Goal: Task Accomplishment & Management: Use online tool/utility

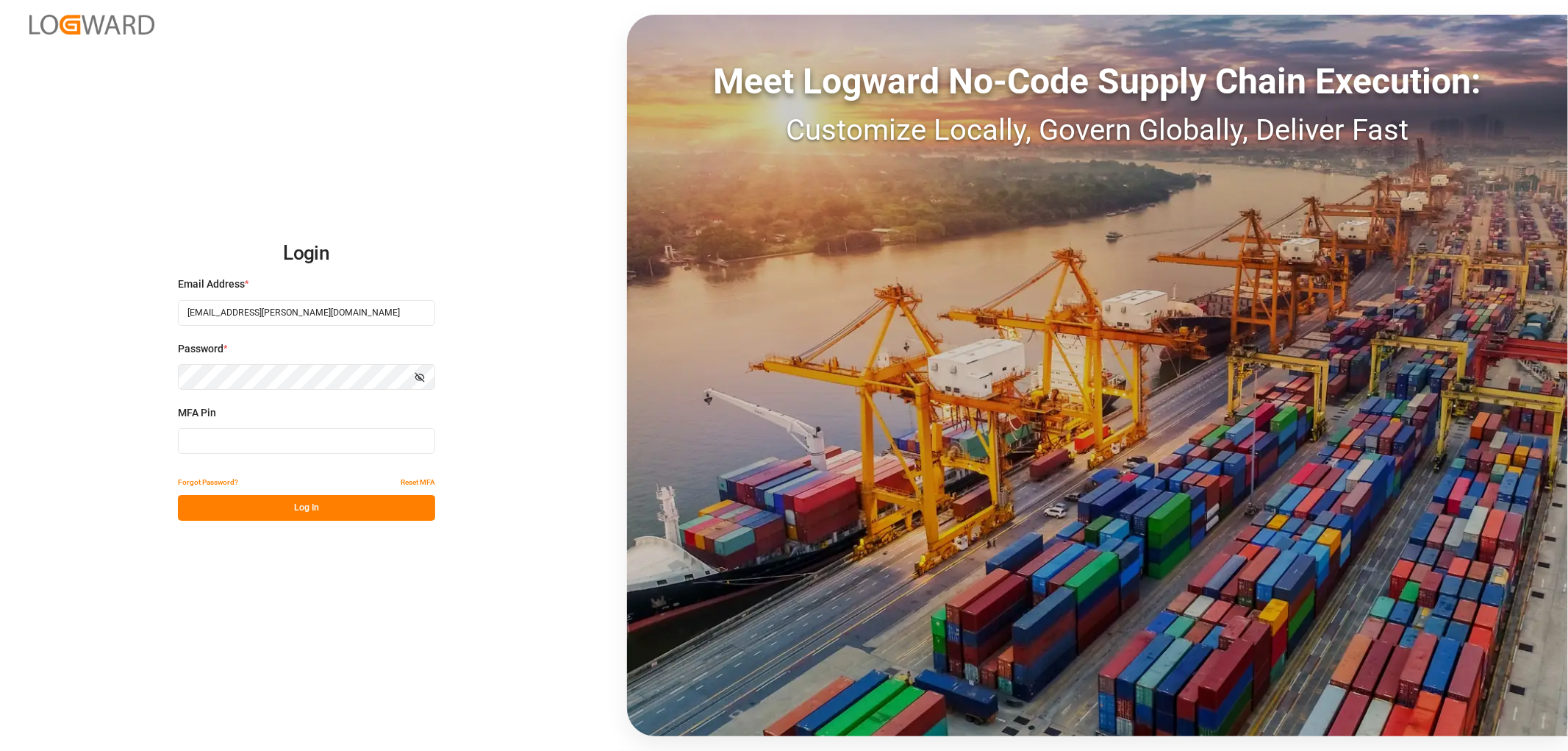
click at [200, 447] on input at bounding box center [307, 441] width 258 height 26
click at [252, 445] on input at bounding box center [307, 441] width 258 height 26
type input "755414"
click at [258, 506] on button "Log In" at bounding box center [307, 508] width 258 height 26
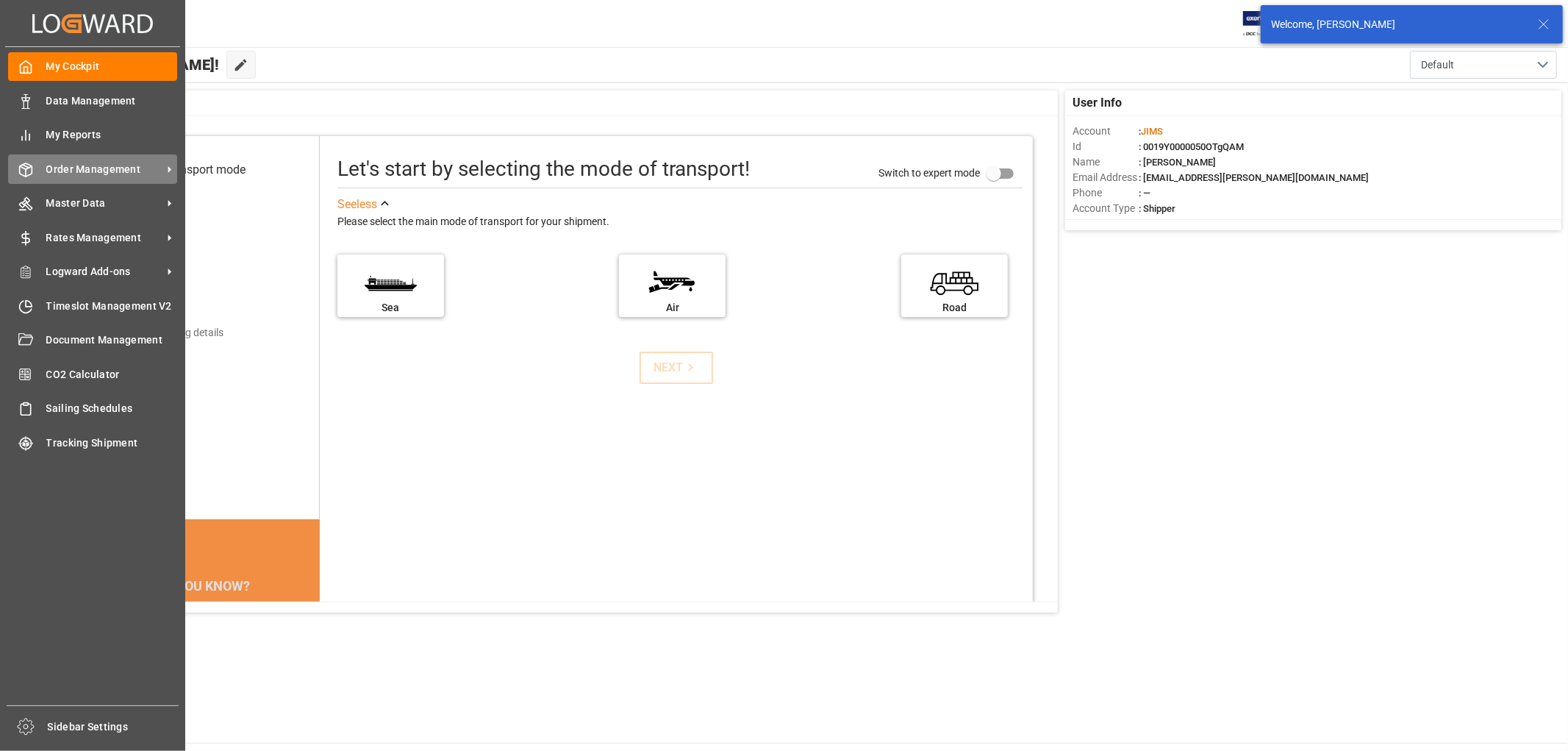
click at [77, 167] on span "Order Management" at bounding box center [105, 170] width 116 height 16
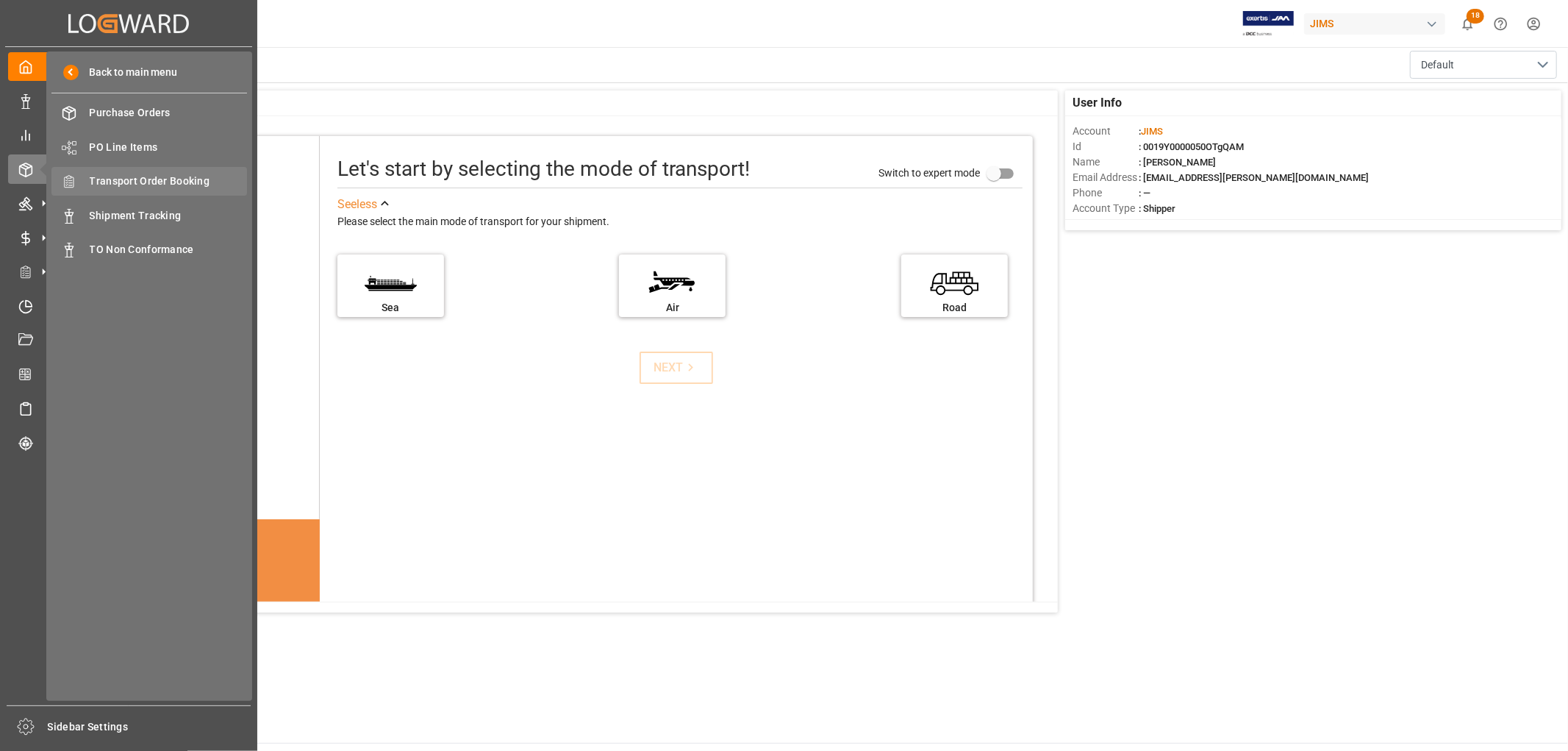
click at [167, 170] on div "Transport Order Booking Transport Order Booking" at bounding box center [149, 181] width 196 height 29
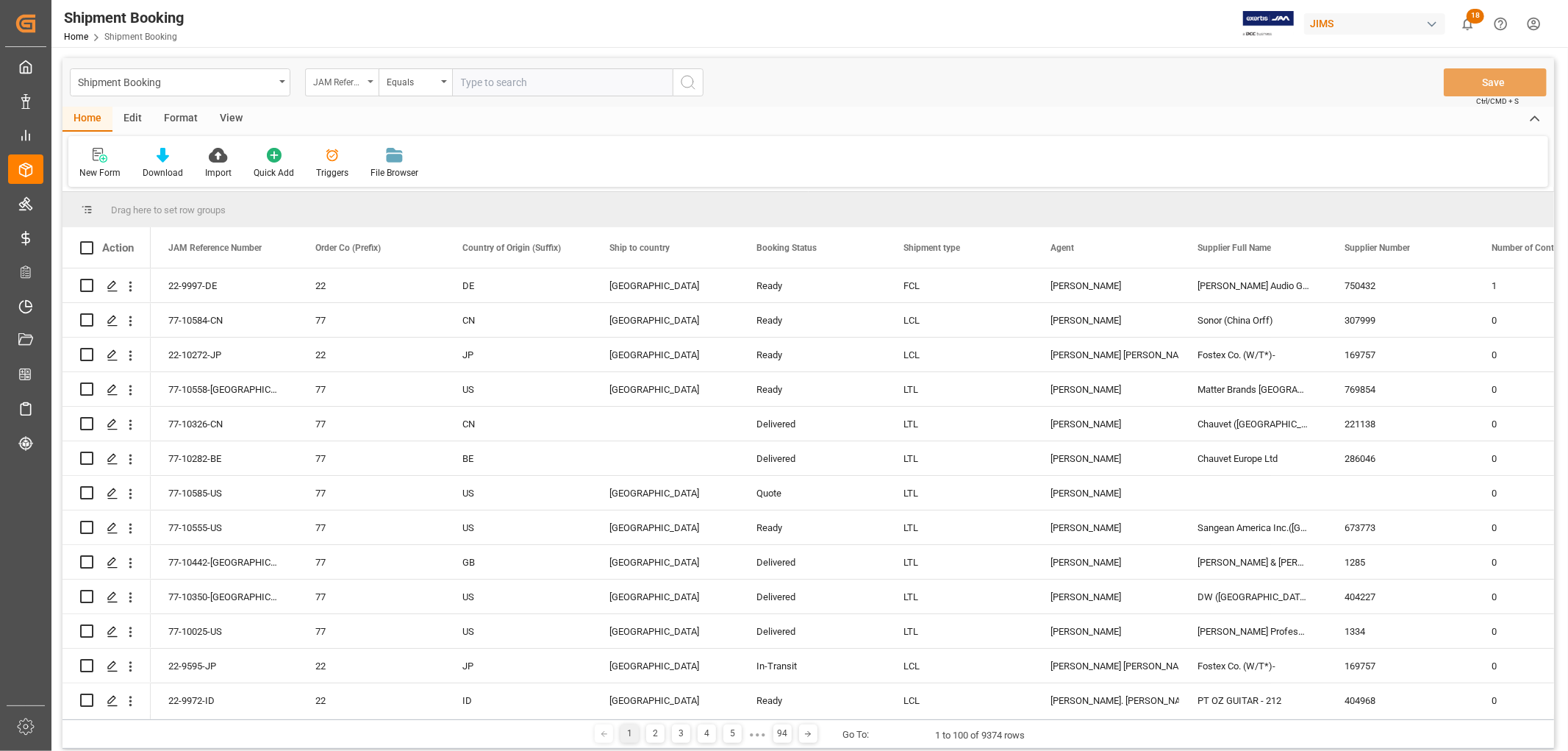
click at [370, 81] on icon "open menu" at bounding box center [371, 81] width 6 height 3
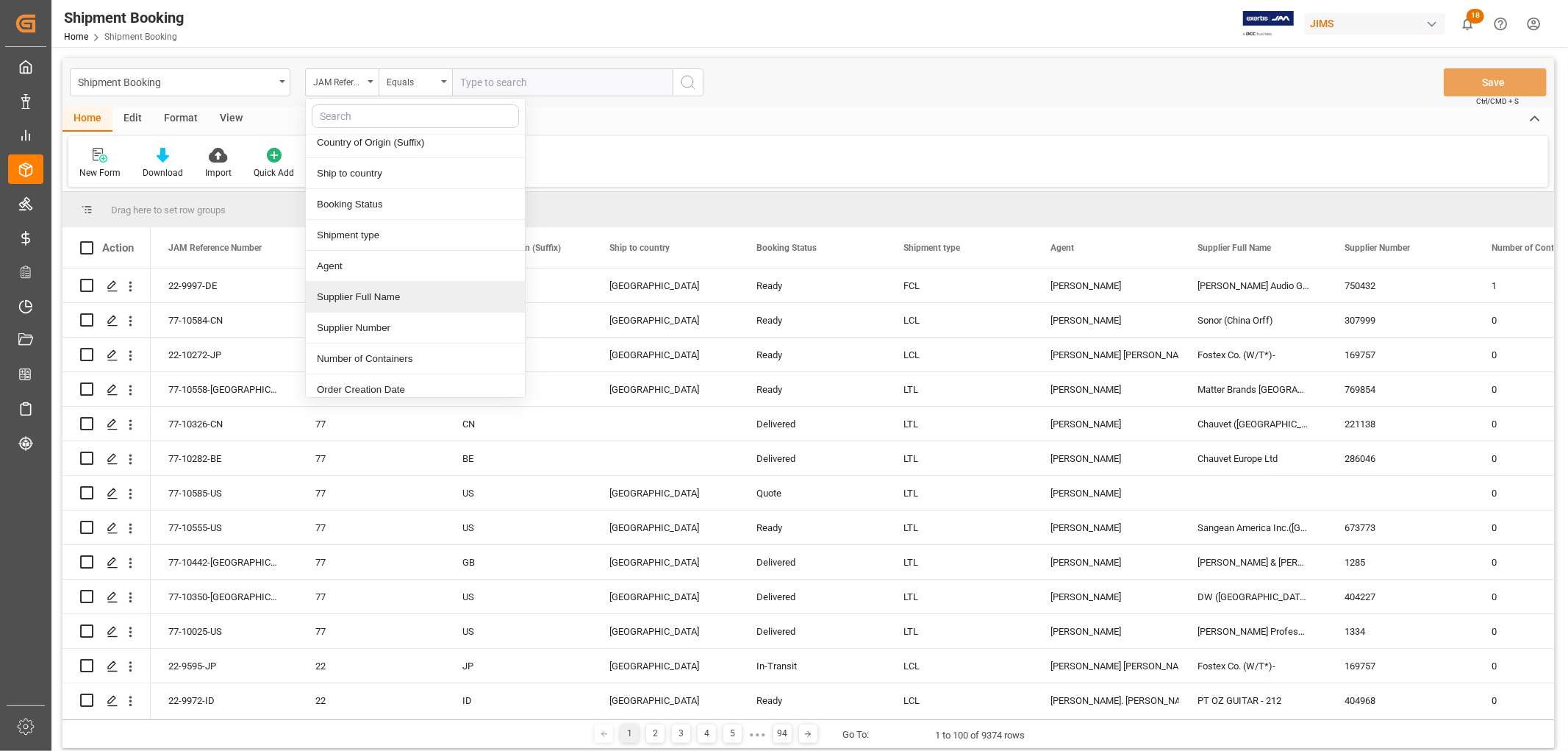
scroll to position [164, 0]
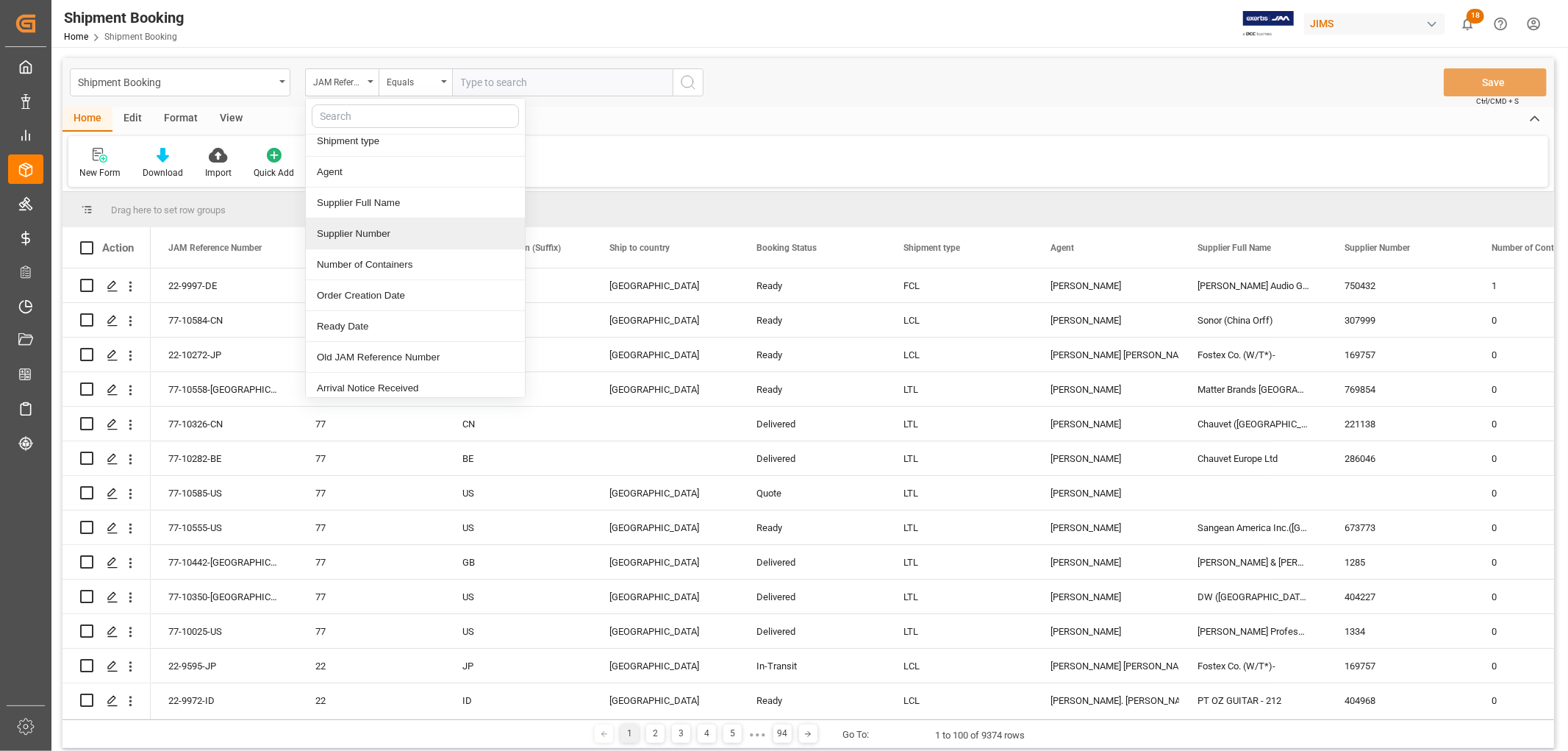
click at [371, 237] on div "Supplier Number" at bounding box center [415, 234] width 219 height 31
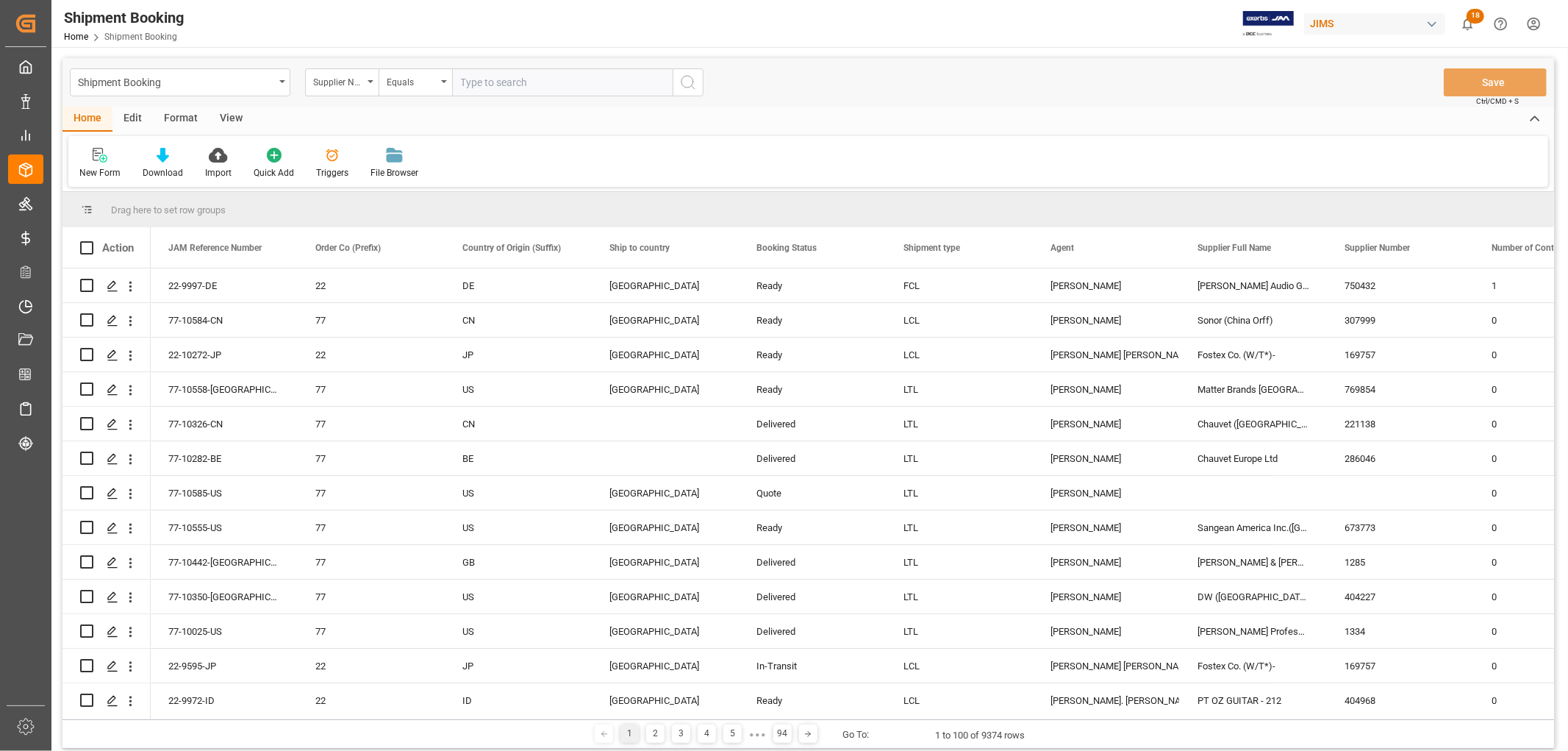
click at [497, 78] on input "text" at bounding box center [563, 82] width 221 height 28
paste input "331582"
type input "331582"
click at [692, 75] on icon "search button" at bounding box center [689, 82] width 17 height 17
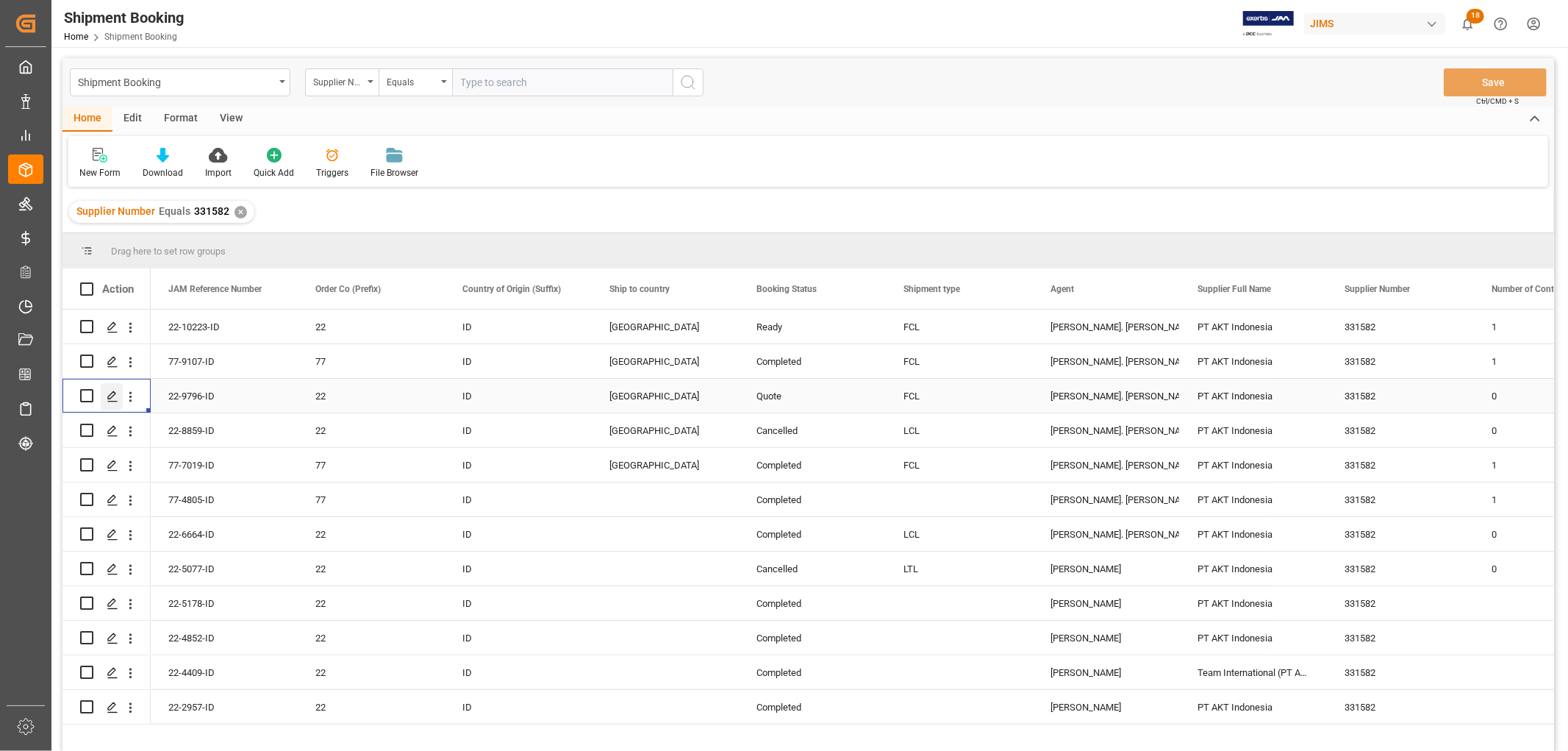
click at [111, 399] on icon "Press SPACE to select this row." at bounding box center [112, 396] width 12 height 12
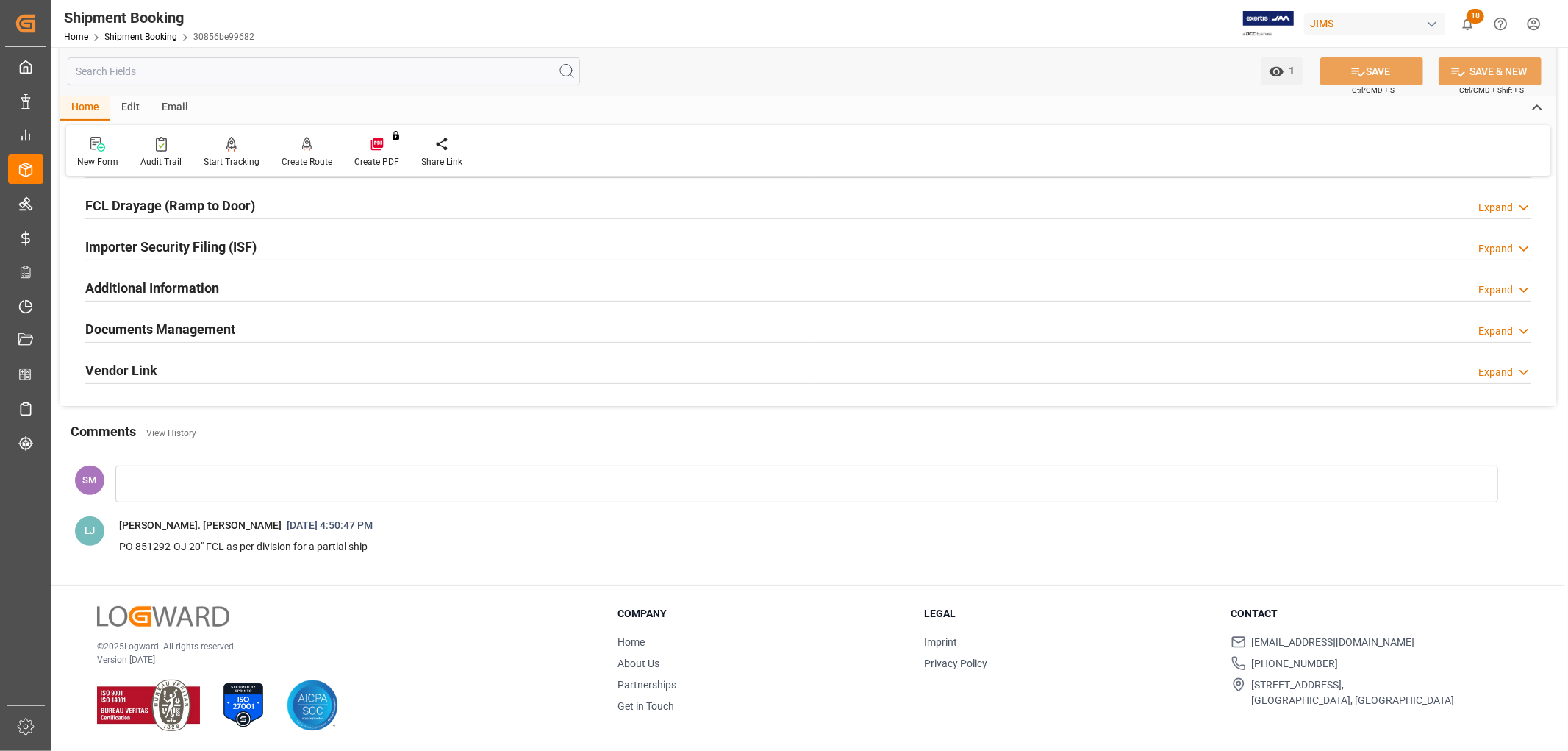
scroll to position [405, 0]
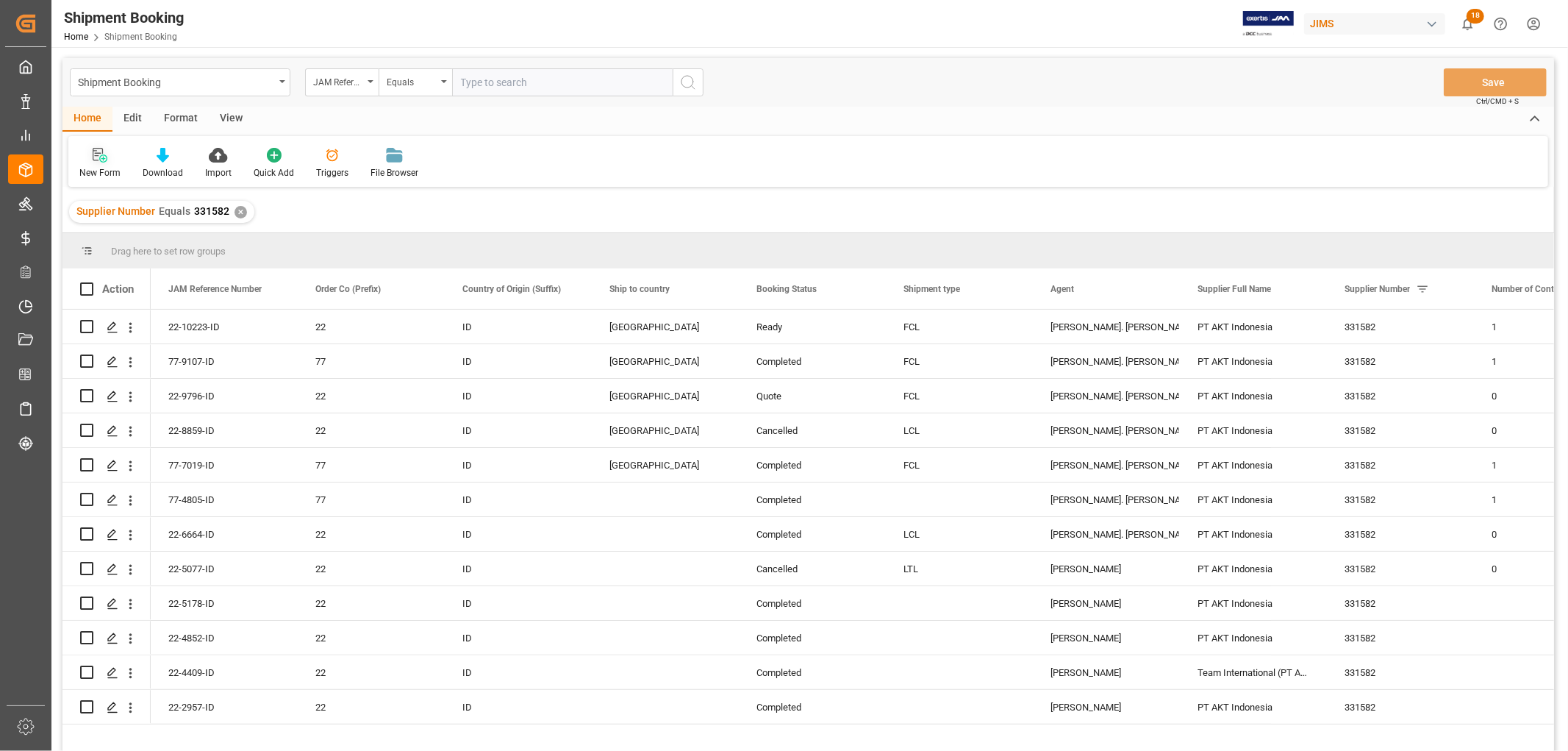
click at [96, 167] on div "New Form" at bounding box center [100, 173] width 42 height 14
